Goal: Navigation & Orientation: Understand site structure

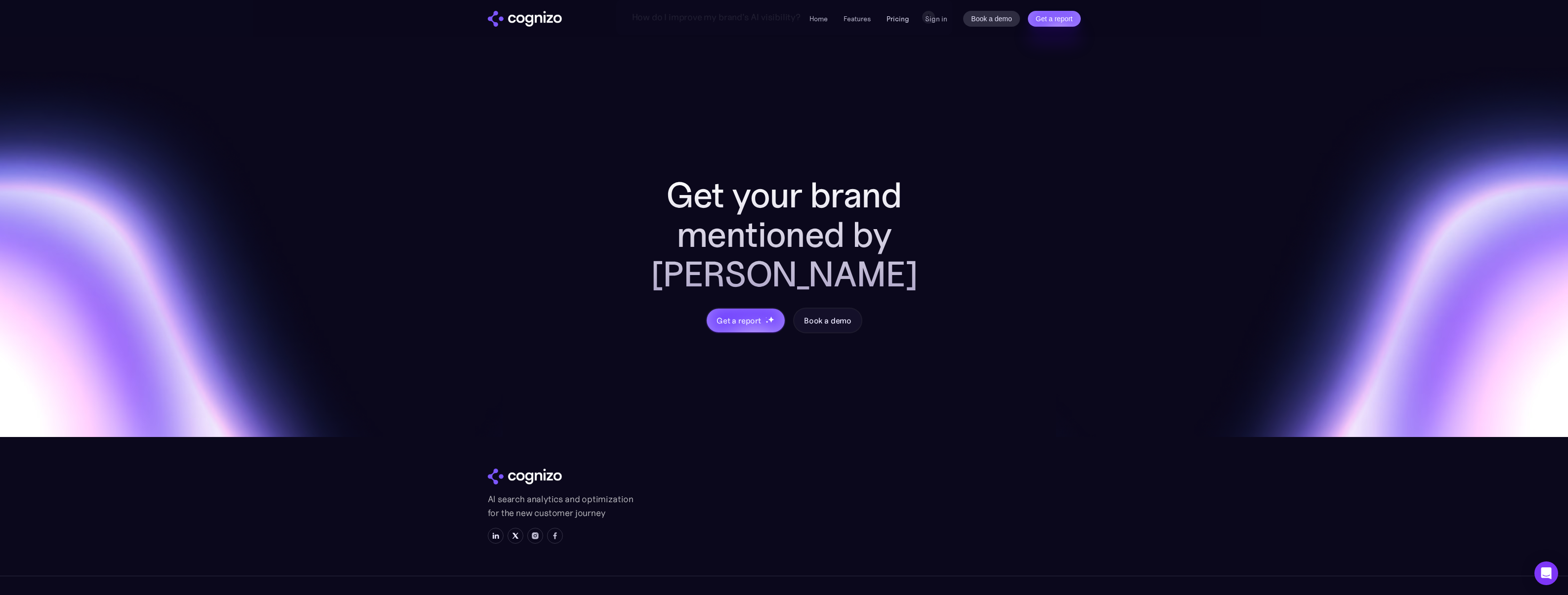
scroll to position [3978, 0]
click at [861, 18] on link "Features" at bounding box center [857, 19] width 27 height 9
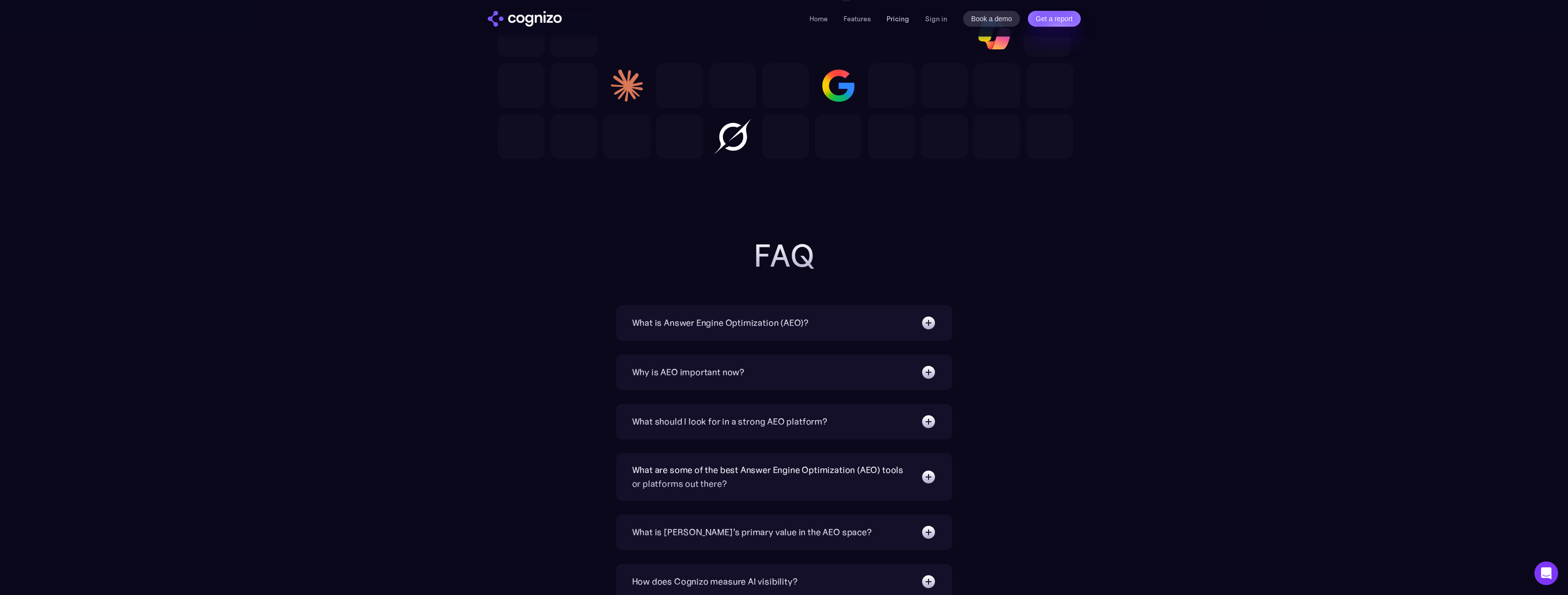
click at [888, 15] on link "Pricing" at bounding box center [897, 19] width 23 height 9
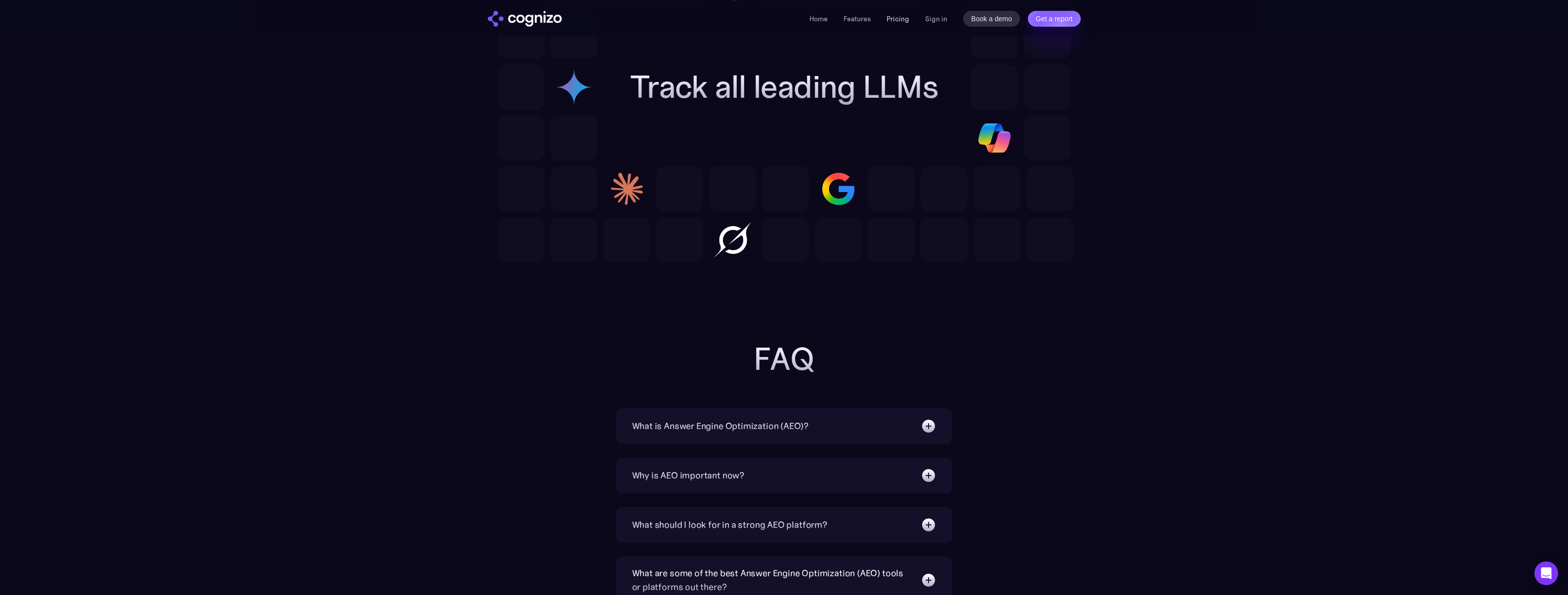
scroll to position [2947, 0]
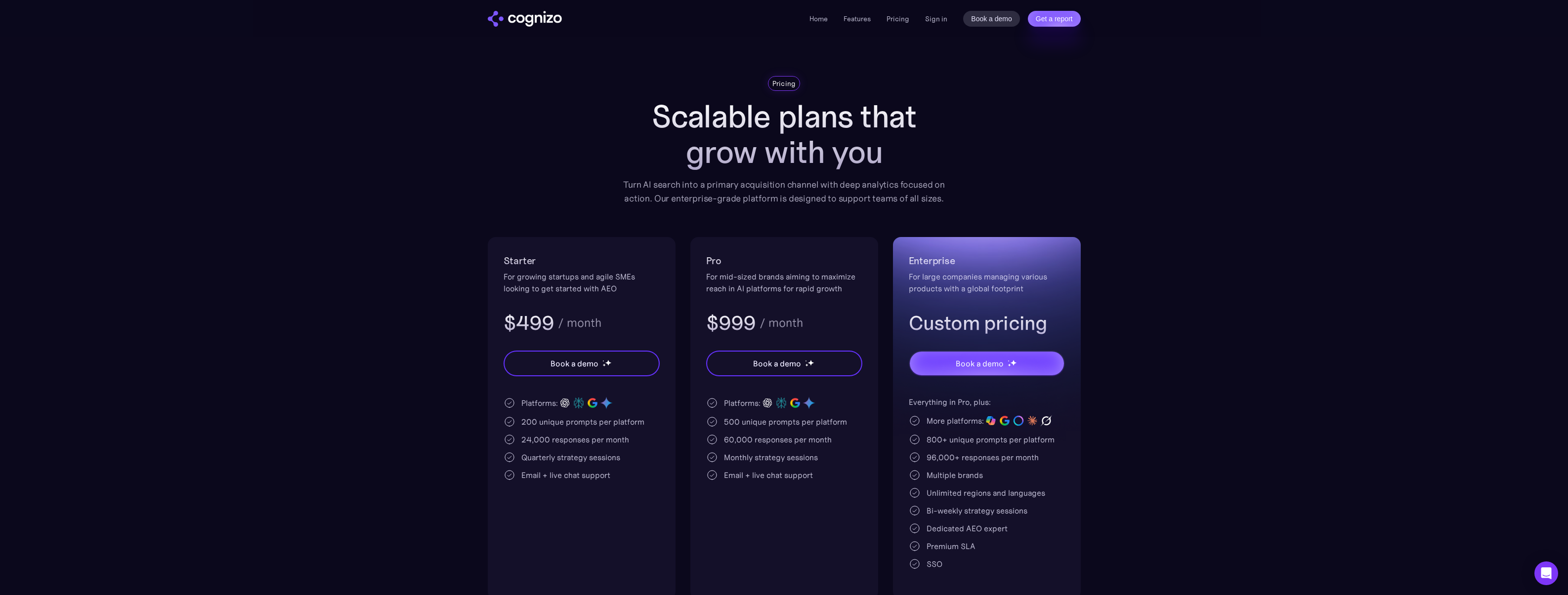
click at [819, 28] on div "Home Features Pricing Book a demo Get a report Sign in Book a demo Get a report" at bounding box center [784, 18] width 712 height 37
click at [821, 21] on link "Home" at bounding box center [819, 19] width 18 height 9
